Goal: Information Seeking & Learning: Learn about a topic

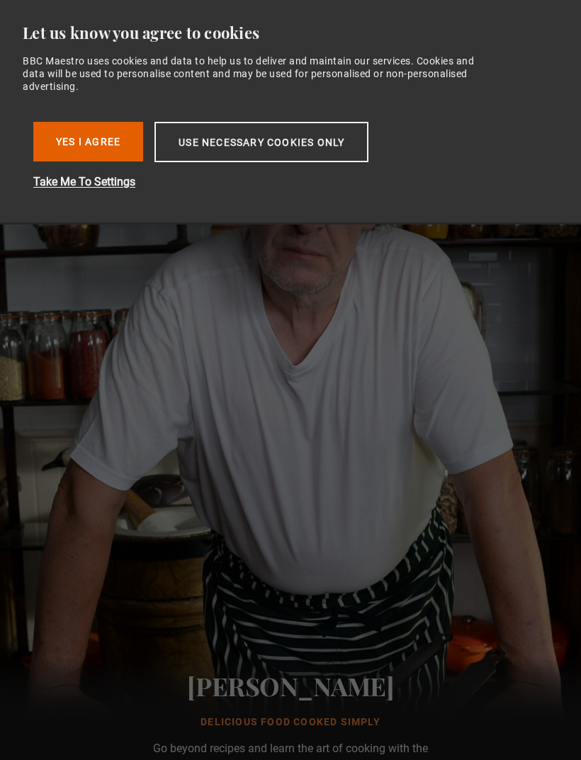
click at [93, 142] on button "Yes I Agree" at bounding box center [88, 142] width 110 height 40
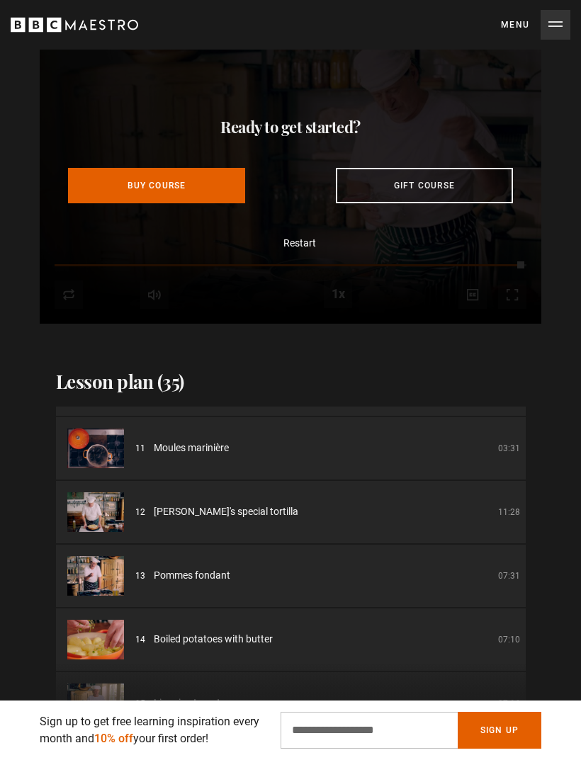
scroll to position [628, 0]
click at [211, 596] on li "13 Pommes fondant 07:31" at bounding box center [290, 574] width 469 height 62
click at [231, 645] on span "Boiled potatoes with butter" at bounding box center [213, 637] width 119 height 15
click at [223, 634] on span "Boiled potatoes with butter" at bounding box center [213, 637] width 119 height 15
click at [107, 632] on img at bounding box center [95, 638] width 57 height 40
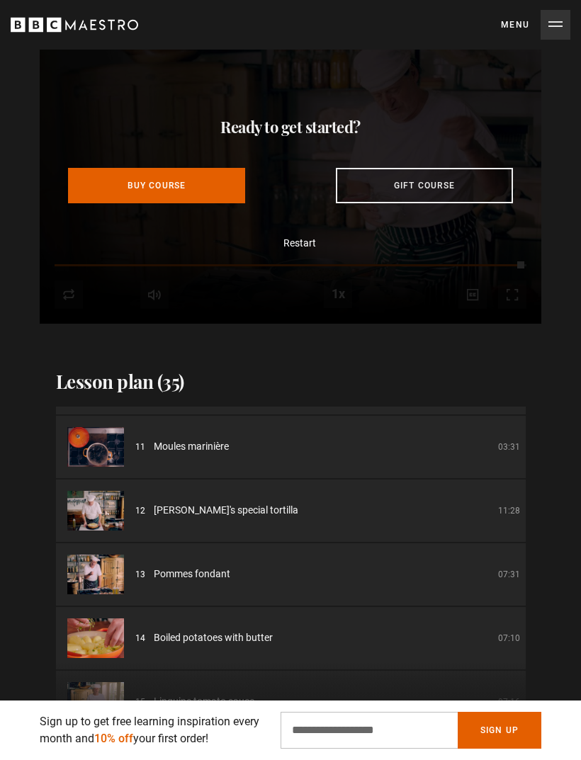
click at [501, 629] on li "14 Boiled potatoes with butter 07:10" at bounding box center [290, 638] width 469 height 62
click at [243, 643] on span "Boiled potatoes with butter" at bounding box center [213, 637] width 119 height 15
click at [146, 635] on div "14 Boiled potatoes with butter 07:10" at bounding box center [327, 637] width 384 height 15
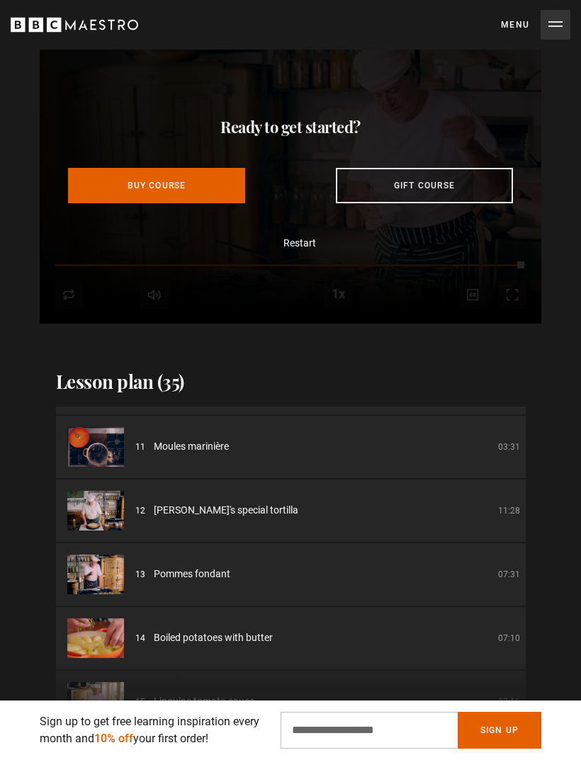
click at [115, 645] on img at bounding box center [95, 638] width 57 height 40
click at [84, 655] on img at bounding box center [95, 638] width 57 height 40
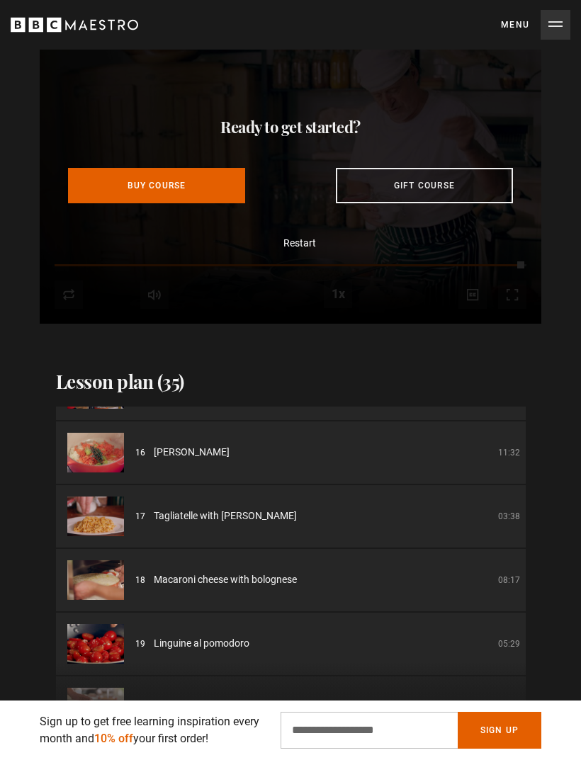
scroll to position [952, 0]
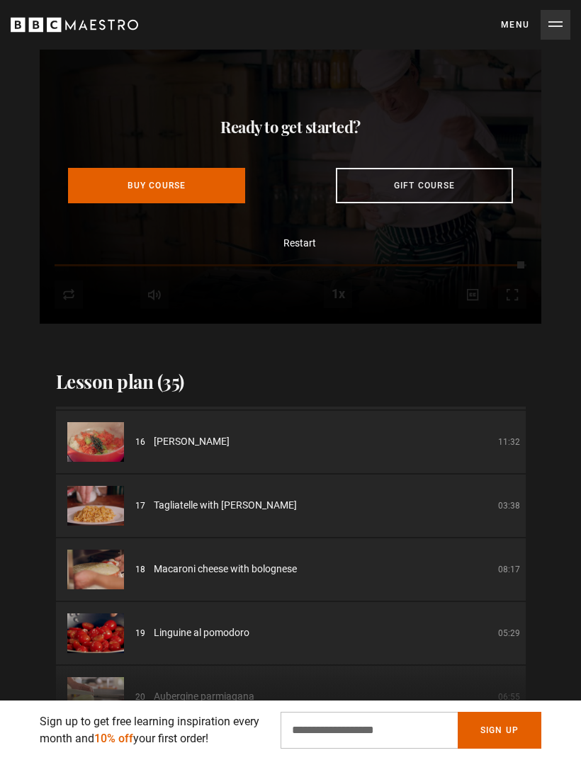
click at [217, 638] on span "Linguine al pomodoro" at bounding box center [202, 632] width 96 height 15
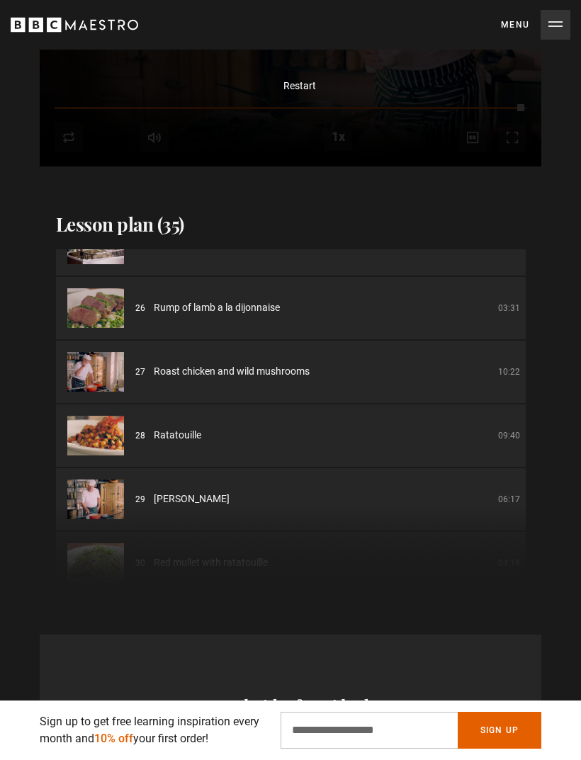
scroll to position [1567, 0]
